Goal: Task Accomplishment & Management: Complete application form

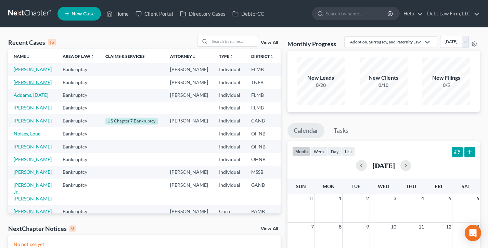
click at [14, 85] on link "[PERSON_NAME]" at bounding box center [33, 82] width 38 height 6
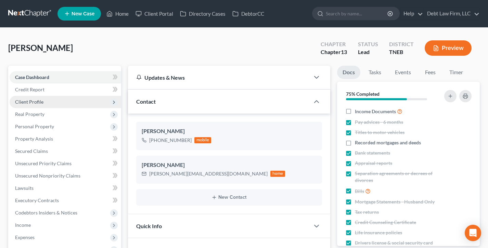
click at [49, 102] on span "Client Profile" at bounding box center [66, 102] width 112 height 12
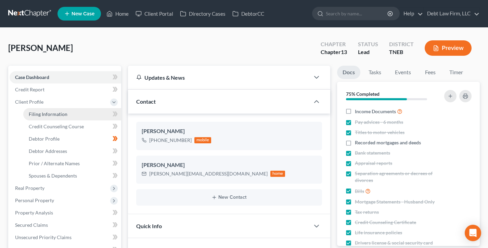
click at [57, 113] on span "Filing Information" at bounding box center [48, 114] width 39 height 6
select select "1"
select select "0"
select select "3"
select select "0"
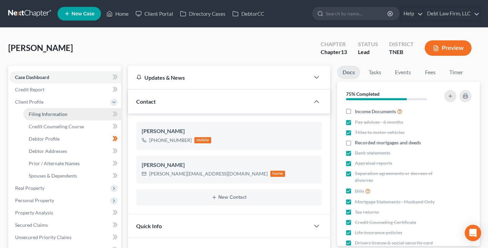
select select "10"
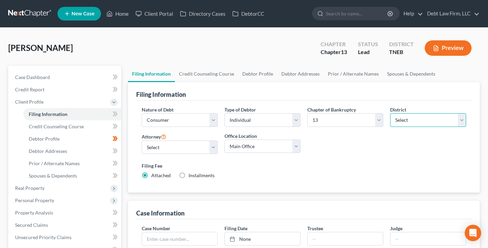
click at [424, 122] on select "Select [US_STATE] - [GEOGRAPHIC_DATA] [US_STATE] - [GEOGRAPHIC_DATA][US_STATE] …" at bounding box center [428, 120] width 76 height 14
select select "2"
click at [390, 113] on select "Select [US_STATE] - [GEOGRAPHIC_DATA] [US_STATE] - [GEOGRAPHIC_DATA][US_STATE] …" at bounding box center [428, 120] width 76 height 14
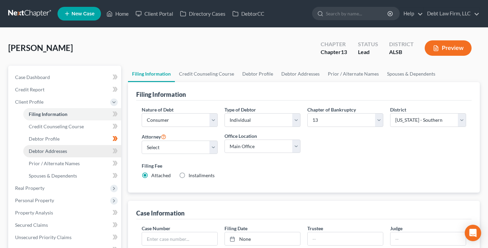
click at [53, 154] on link "Debtor Addresses" at bounding box center [72, 151] width 98 height 12
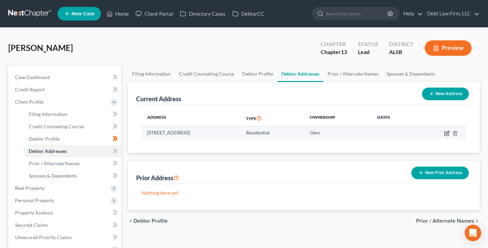
click at [446, 134] on icon "button" at bounding box center [447, 132] width 3 height 3
select select "31"
select select "0"
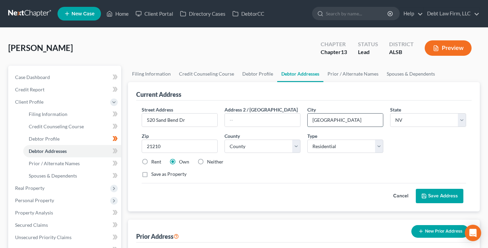
click at [352, 120] on input "[GEOGRAPHIC_DATA]" at bounding box center [345, 120] width 75 height 13
type input "Mobile"
click at [418, 122] on select "State [US_STATE] AK AR AZ CA CO CT DE DC [GEOGRAPHIC_DATA] [GEOGRAPHIC_DATA] GU…" at bounding box center [428, 120] width 76 height 14
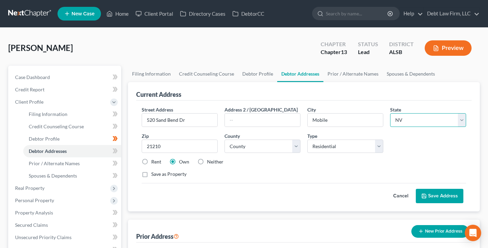
select select "0"
click at [390, 113] on select "State [US_STATE] AK AR AZ CA CO CT DE DC [GEOGRAPHIC_DATA] [GEOGRAPHIC_DATA] GU…" at bounding box center [428, 120] width 76 height 14
click at [264, 146] on select "County [GEOGRAPHIC_DATA] [GEOGRAPHIC_DATA] [GEOGRAPHIC_DATA] [GEOGRAPHIC_DATA] …" at bounding box center [263, 147] width 76 height 14
select select "48"
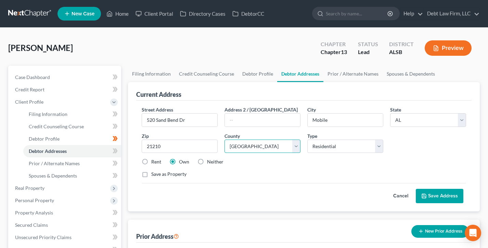
click at [225, 140] on select "County [GEOGRAPHIC_DATA] [GEOGRAPHIC_DATA] [GEOGRAPHIC_DATA] [GEOGRAPHIC_DATA] …" at bounding box center [263, 147] width 76 height 14
click at [323, 182] on div "Street Address * [GEOGRAPHIC_DATA] Address 2 / [GEOGRAPHIC_DATA] * Mobile State…" at bounding box center [304, 144] width 332 height 77
click at [180, 149] on input "21210" at bounding box center [180, 147] width 76 height 14
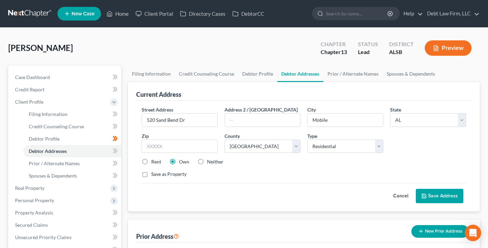
click at [295, 179] on div "Street Address * [GEOGRAPHIC_DATA] Address 2 / [GEOGRAPHIC_DATA] * Mobile State…" at bounding box center [304, 144] width 332 height 77
click at [331, 122] on input "Mobile" at bounding box center [345, 120] width 75 height 13
click at [334, 185] on div "Cancel Save Address" at bounding box center [304, 193] width 325 height 20
click at [256, 142] on select "County [GEOGRAPHIC_DATA] [GEOGRAPHIC_DATA] [GEOGRAPHIC_DATA] [GEOGRAPHIC_DATA] …" at bounding box center [263, 147] width 76 height 14
click at [225, 140] on select "County [GEOGRAPHIC_DATA] [GEOGRAPHIC_DATA] [GEOGRAPHIC_DATA] [GEOGRAPHIC_DATA] …" at bounding box center [263, 147] width 76 height 14
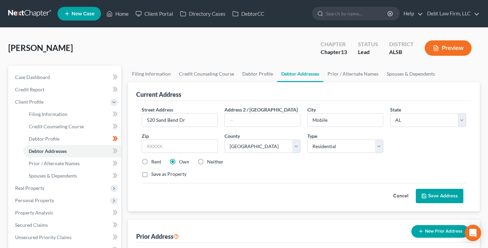
click at [245, 165] on div "Rent Own Neither" at bounding box center [304, 162] width 332 height 7
click at [194, 144] on input "text" at bounding box center [180, 147] width 76 height 14
type input "36606"
click at [294, 186] on div "Cancel Save Address" at bounding box center [304, 193] width 325 height 20
click at [464, 192] on div "Cancel Save Address" at bounding box center [304, 193] width 325 height 20
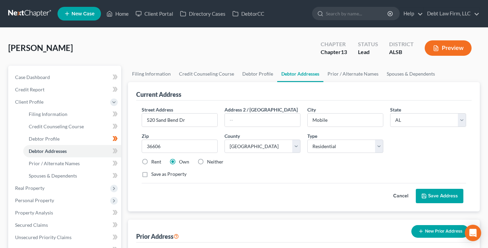
click at [453, 197] on button "Save Address" at bounding box center [440, 196] width 48 height 14
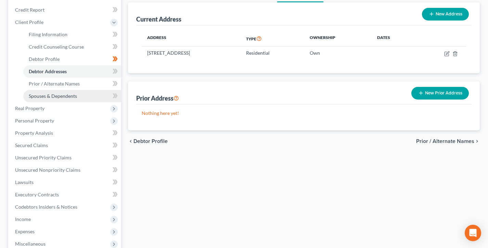
scroll to position [13, 0]
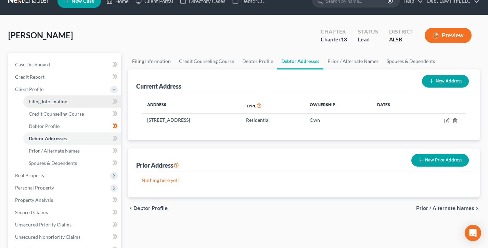
click at [52, 103] on span "Filing Information" at bounding box center [48, 102] width 39 height 6
select select "1"
select select "0"
select select "3"
select select "2"
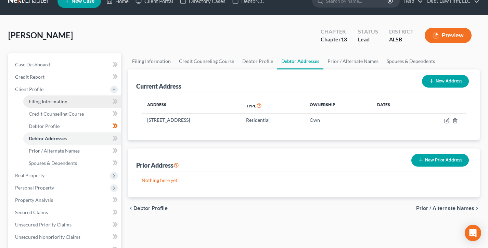
select select "8"
select select "0"
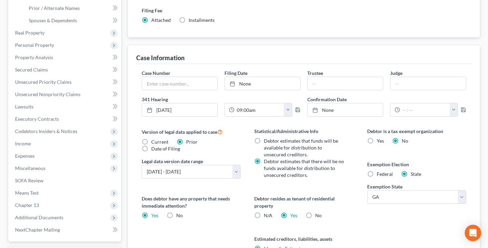
scroll to position [186, 0]
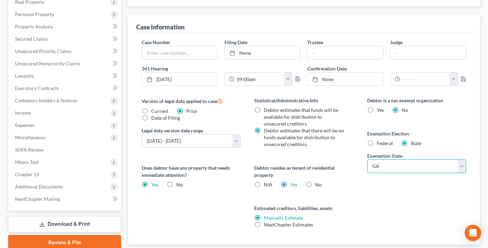
click at [404, 164] on select "State [US_STATE] AK AR AZ CA CO CT DE DC [GEOGRAPHIC_DATA] [GEOGRAPHIC_DATA] GU…" at bounding box center [416, 167] width 99 height 14
select select "0"
click at [367, 160] on select "State [US_STATE] AK AR AZ CA CO CT DE DC [GEOGRAPHIC_DATA] [GEOGRAPHIC_DATA] GU…" at bounding box center [416, 167] width 99 height 14
click at [380, 188] on div "Debtor is a tax exempt organization Yes No Exemption Election Federal State Exe…" at bounding box center [417, 171] width 113 height 148
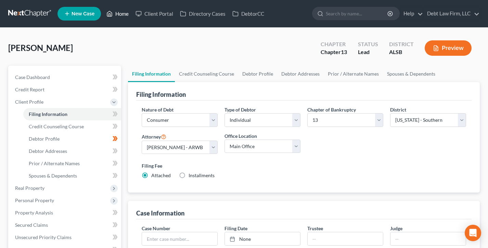
click at [118, 13] on link "Home" at bounding box center [117, 14] width 29 height 12
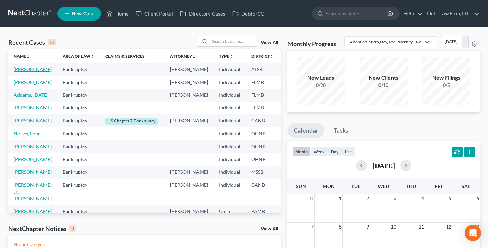
click at [22, 72] on link "[PERSON_NAME]" at bounding box center [33, 69] width 38 height 6
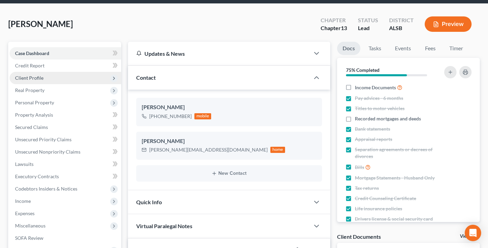
scroll to position [128, 0]
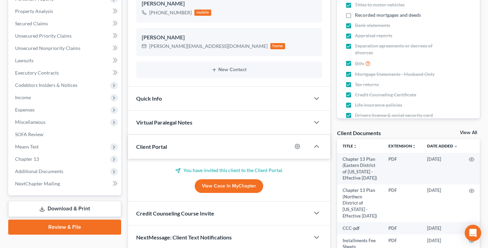
drag, startPoint x: 64, startPoint y: 221, endPoint x: 201, endPoint y: 148, distance: 154.7
click at [64, 221] on link "Review & File" at bounding box center [64, 227] width 113 height 15
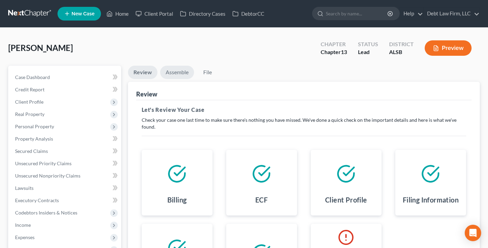
click at [183, 73] on link "Assemble" at bounding box center [177, 72] width 34 height 13
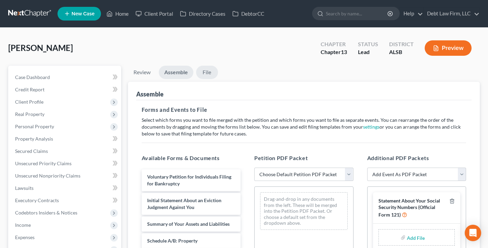
click at [204, 70] on link "File" at bounding box center [207, 72] width 22 height 13
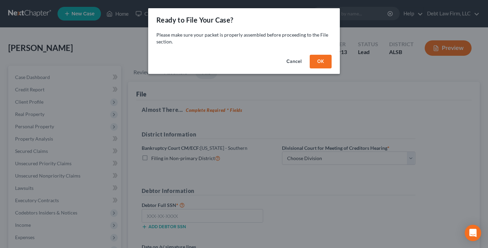
click at [322, 60] on button "OK" at bounding box center [321, 62] width 22 height 14
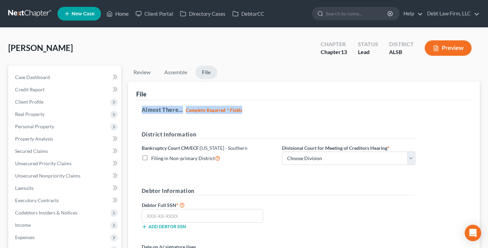
drag, startPoint x: 250, startPoint y: 111, endPoint x: 128, endPoint y: 109, distance: 121.2
click at [128, 109] on div "File Almost There... Complete Required * Fields District Information Bankruptcy…" at bounding box center [304, 199] width 352 height 235
click at [138, 108] on div "Almost There... Complete Required * Fields District Information Bankruptcy Cour…" at bounding box center [304, 194] width 336 height 189
drag, startPoint x: 142, startPoint y: 110, endPoint x: 253, endPoint y: 111, distance: 111.3
click at [253, 111] on h5 "Almost There... Complete Required * Fields" at bounding box center [304, 110] width 325 height 8
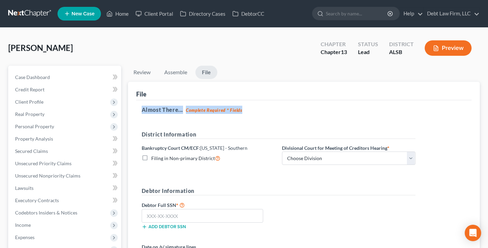
click at [253, 111] on h5 "Almost There... Complete Required * Fields" at bounding box center [304, 110] width 325 height 8
drag, startPoint x: 210, startPoint y: 108, endPoint x: 143, endPoint y: 108, distance: 67.5
click at [142, 108] on h5 "Almost There... Complete Required * Fields" at bounding box center [304, 110] width 325 height 8
click at [143, 108] on h5 "Almost There... Complete Required * Fields" at bounding box center [304, 110] width 325 height 8
drag, startPoint x: 250, startPoint y: 109, endPoint x: 138, endPoint y: 108, distance: 112.0
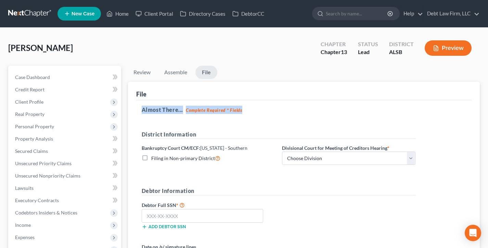
click at [138, 108] on div "Almost There... Complete Required * Fields District Information Bankruptcy Cour…" at bounding box center [304, 194] width 336 height 189
drag, startPoint x: 138, startPoint y: 108, endPoint x: 142, endPoint y: 106, distance: 3.6
click at [138, 108] on div "Almost There... Complete Required * Fields District Information Bankruptcy Cour…" at bounding box center [304, 194] width 336 height 189
drag, startPoint x: 242, startPoint y: 106, endPoint x: 150, endPoint y: 109, distance: 91.8
click at [150, 109] on h5 "Almost There... Complete Required * Fields" at bounding box center [304, 110] width 325 height 8
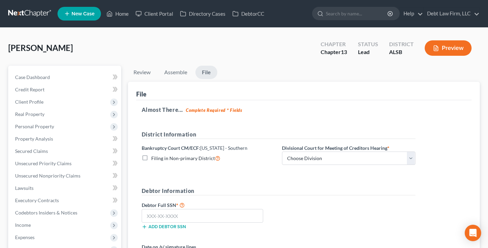
click at [152, 108] on h5 "Almost There... Complete Required * Fields" at bounding box center [304, 110] width 325 height 8
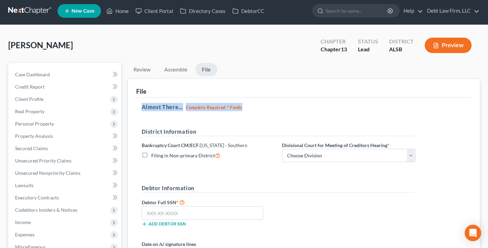
drag, startPoint x: 222, startPoint y: 107, endPoint x: 140, endPoint y: 107, distance: 82.2
click at [140, 107] on div "Almost There... Complete Required * Fields District Information Bankruptcy Cour…" at bounding box center [304, 192] width 336 height 189
drag, startPoint x: 148, startPoint y: 106, endPoint x: 251, endPoint y: 106, distance: 102.4
click at [251, 106] on h5 "Almost There... Complete Required * Fields" at bounding box center [304, 107] width 325 height 8
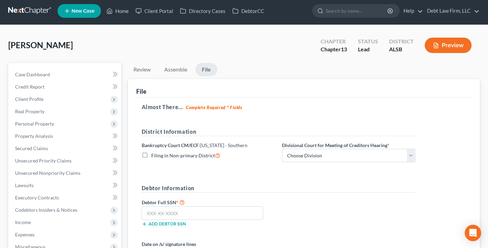
click at [251, 106] on h5 "Almost There... Complete Required * Fields" at bounding box center [304, 107] width 325 height 8
drag, startPoint x: 241, startPoint y: 106, endPoint x: 135, endPoint y: 106, distance: 106.1
click at [135, 106] on div "File Almost There... Complete Required * Fields District Information Bankruptcy…" at bounding box center [304, 196] width 352 height 235
drag, startPoint x: 254, startPoint y: 106, endPoint x: 137, endPoint y: 105, distance: 117.4
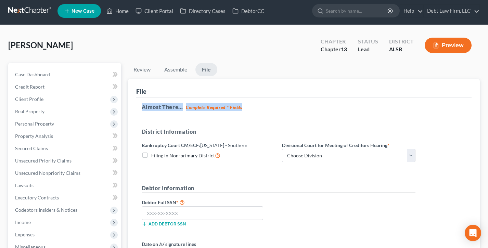
click at [135, 105] on div "File Almost There... Complete Required * Fields District Information Bankruptcy…" at bounding box center [304, 196] width 352 height 235
click at [137, 105] on div "Almost There... Complete Required * Fields District Information Bankruptcy Cour…" at bounding box center [304, 192] width 336 height 189
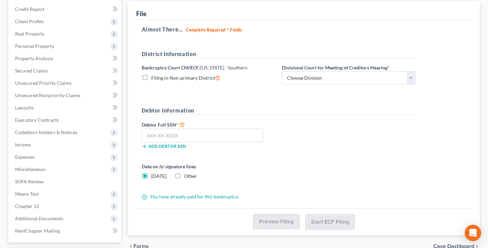
scroll to position [41, 0]
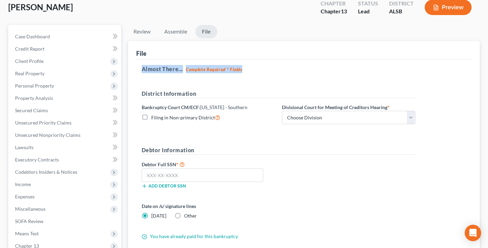
drag, startPoint x: 248, startPoint y: 69, endPoint x: 137, endPoint y: 68, distance: 110.9
click at [137, 68] on div "Almost There... Complete Required * Fields District Information Bankruptcy Cour…" at bounding box center [304, 154] width 336 height 189
click at [138, 68] on div "Almost There... Complete Required * Fields District Information Bankruptcy Cour…" at bounding box center [304, 154] width 336 height 189
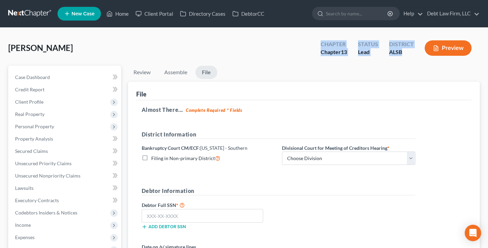
drag, startPoint x: 406, startPoint y: 52, endPoint x: 320, endPoint y: 45, distance: 86.2
click at [320, 45] on div "Chapter Chapter 13 Status Lead District ALSB Preview" at bounding box center [397, 49] width 165 height 20
click at [320, 45] on div "Chapter Chapter 13" at bounding box center [333, 49] width 37 height 20
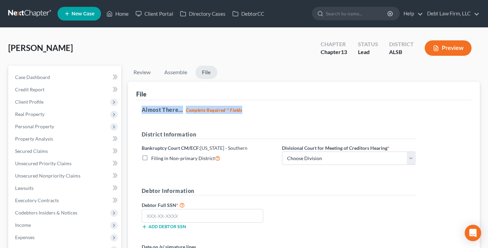
drag, startPoint x: 261, startPoint y: 113, endPoint x: 132, endPoint y: 108, distance: 129.5
click at [132, 108] on div "File Almost There... Complete Required * Fields District Information Bankruptcy…" at bounding box center [304, 199] width 352 height 235
drag, startPoint x: 134, startPoint y: 108, endPoint x: 178, endPoint y: 104, distance: 44.6
click at [134, 108] on div "File Almost There... Complete Required * Fields District Information Bankruptcy…" at bounding box center [304, 199] width 352 height 235
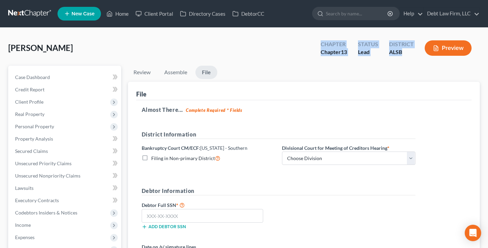
drag, startPoint x: 413, startPoint y: 55, endPoint x: 299, endPoint y: 42, distance: 115.1
click at [299, 42] on div "[PERSON_NAME] Upgraded Chapter Chapter 13 Status Lead District ALSB Preview" at bounding box center [244, 51] width 472 height 30
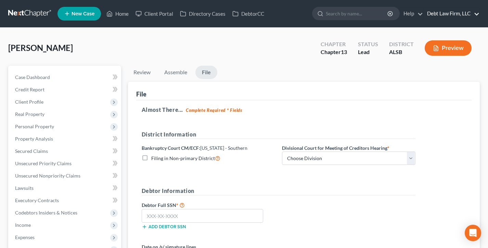
click at [453, 13] on link "Debt Law Firm, LLC" at bounding box center [452, 14] width 56 height 12
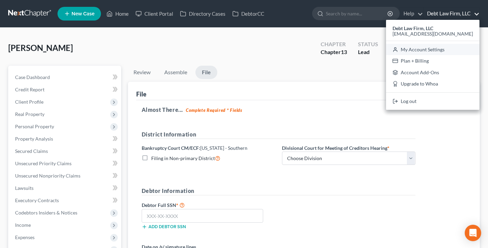
click at [450, 53] on link "My Account Settings" at bounding box center [432, 50] width 93 height 12
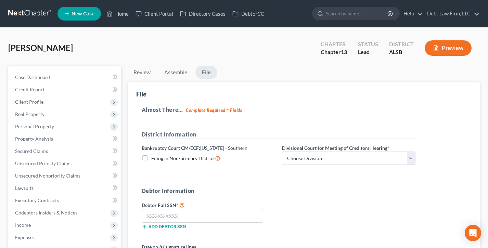
select select "61"
select select "24"
select select "36"
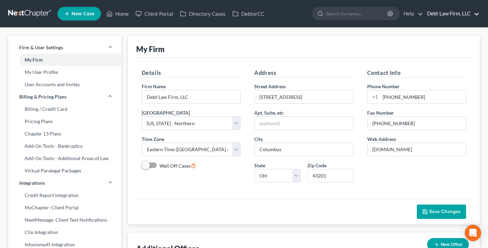
click at [435, 14] on link "Debt Law Firm, LLC" at bounding box center [452, 14] width 56 height 12
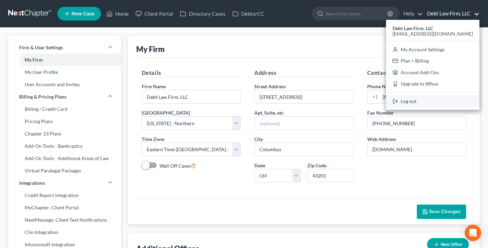
click at [438, 97] on link "Log out" at bounding box center [432, 102] width 93 height 12
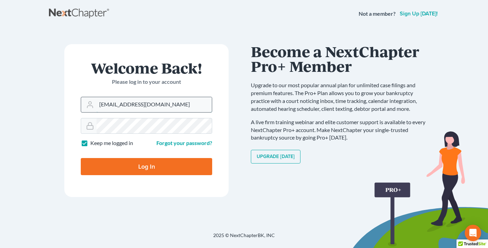
click at [154, 102] on input "[EMAIL_ADDRESS][DOMAIN_NAME]" at bounding box center [154, 104] width 115 height 15
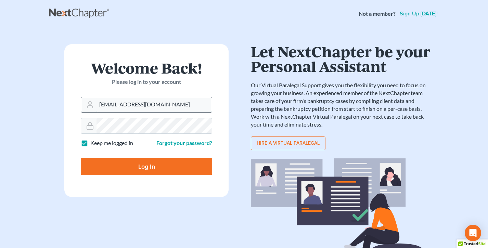
type input "tim@nextchapterbk.com"
click at [143, 168] on input "Log In" at bounding box center [146, 166] width 131 height 17
type input "Thinking..."
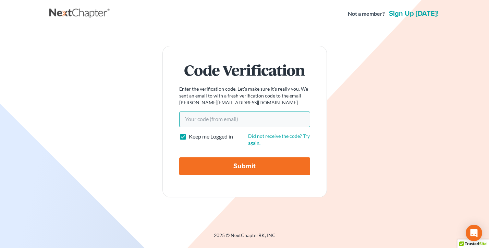
click at [224, 121] on input "Your code(from email)" at bounding box center [244, 120] width 131 height 16
paste input "78f685"
type input "78f685"
click at [179, 158] on input "Submit" at bounding box center [244, 167] width 131 height 18
type input "Thinking..."
